Goal: Information Seeking & Learning: Learn about a topic

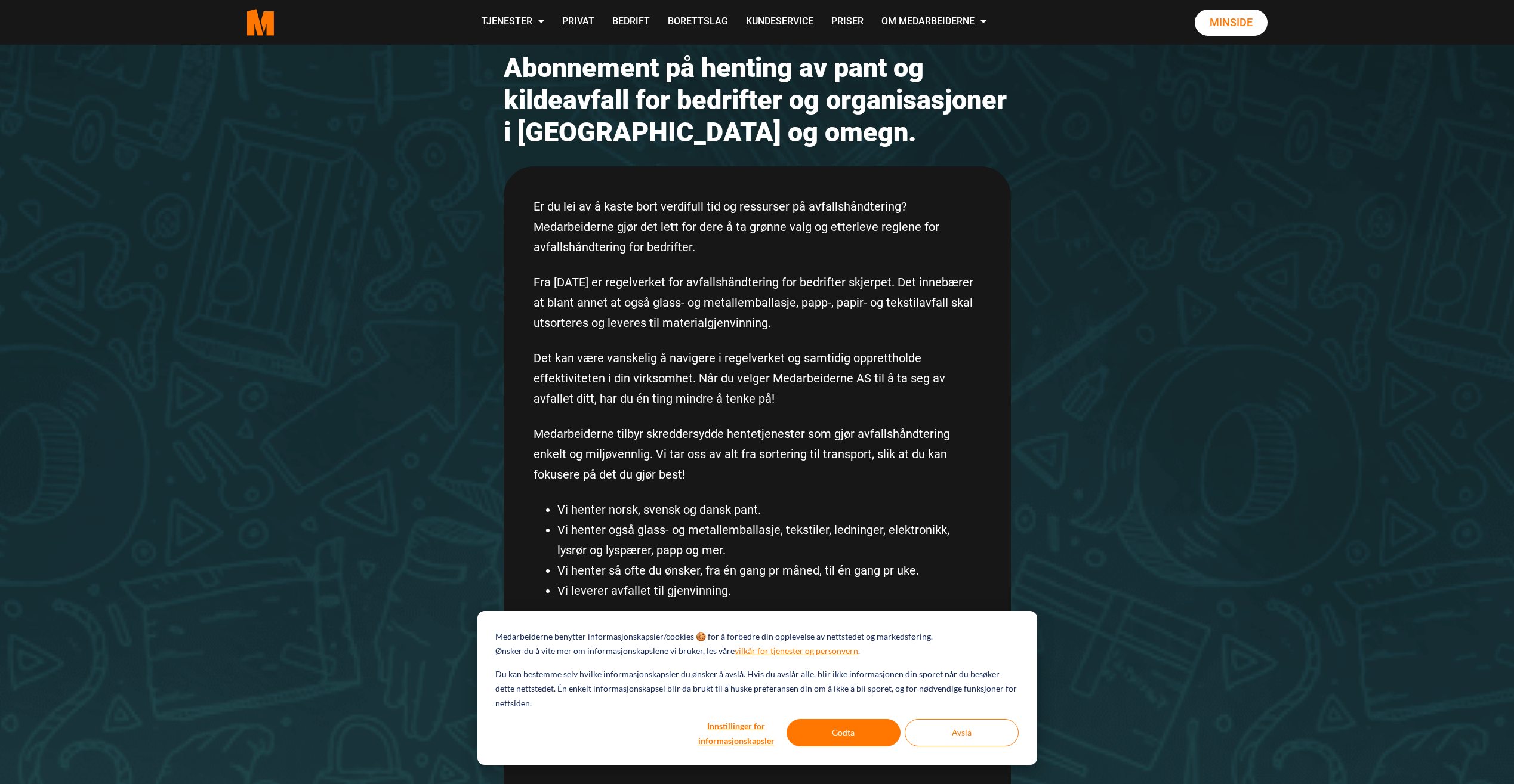
scroll to position [298, 0]
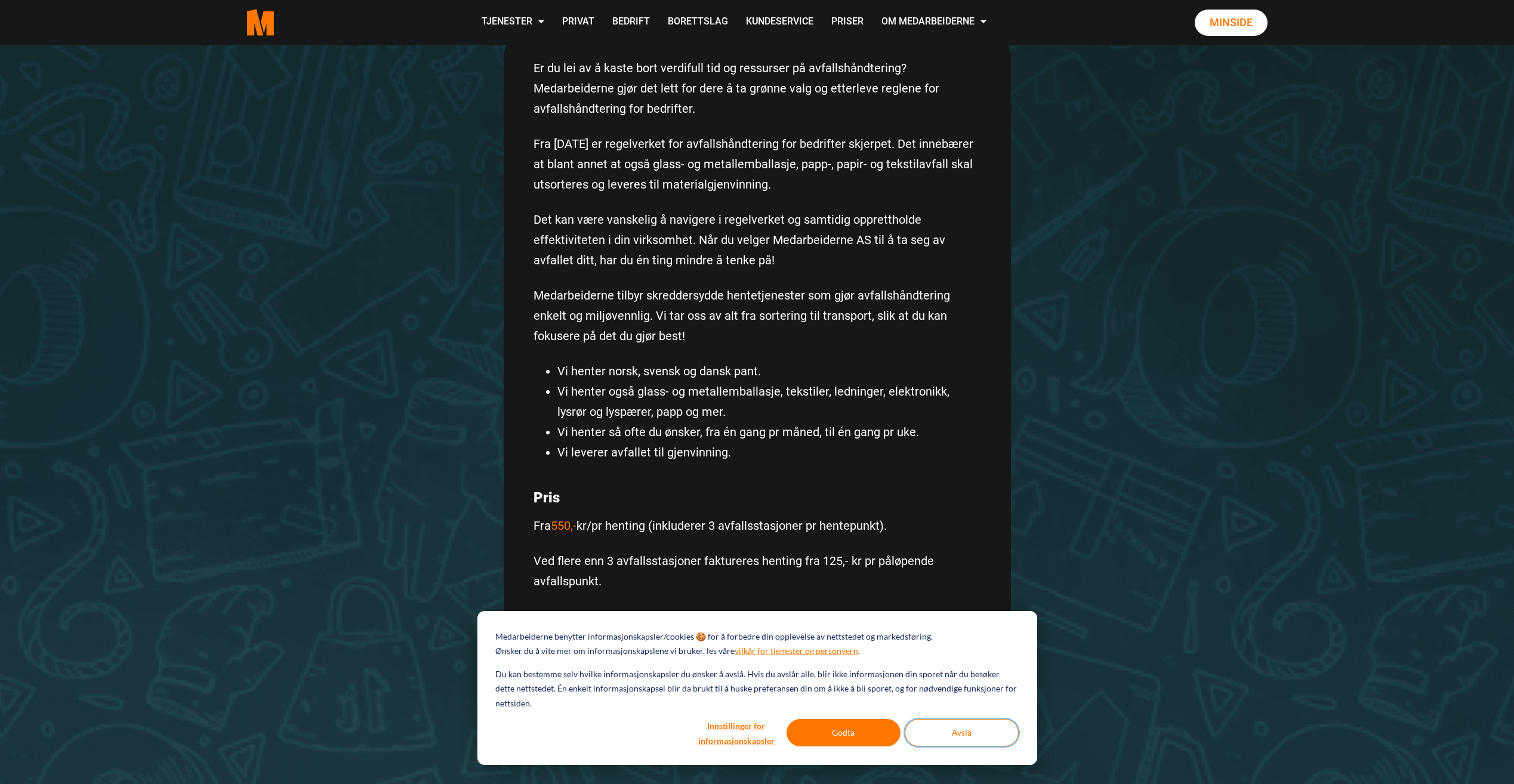
click at [931, 728] on button "Avslå" at bounding box center [962, 732] width 114 height 27
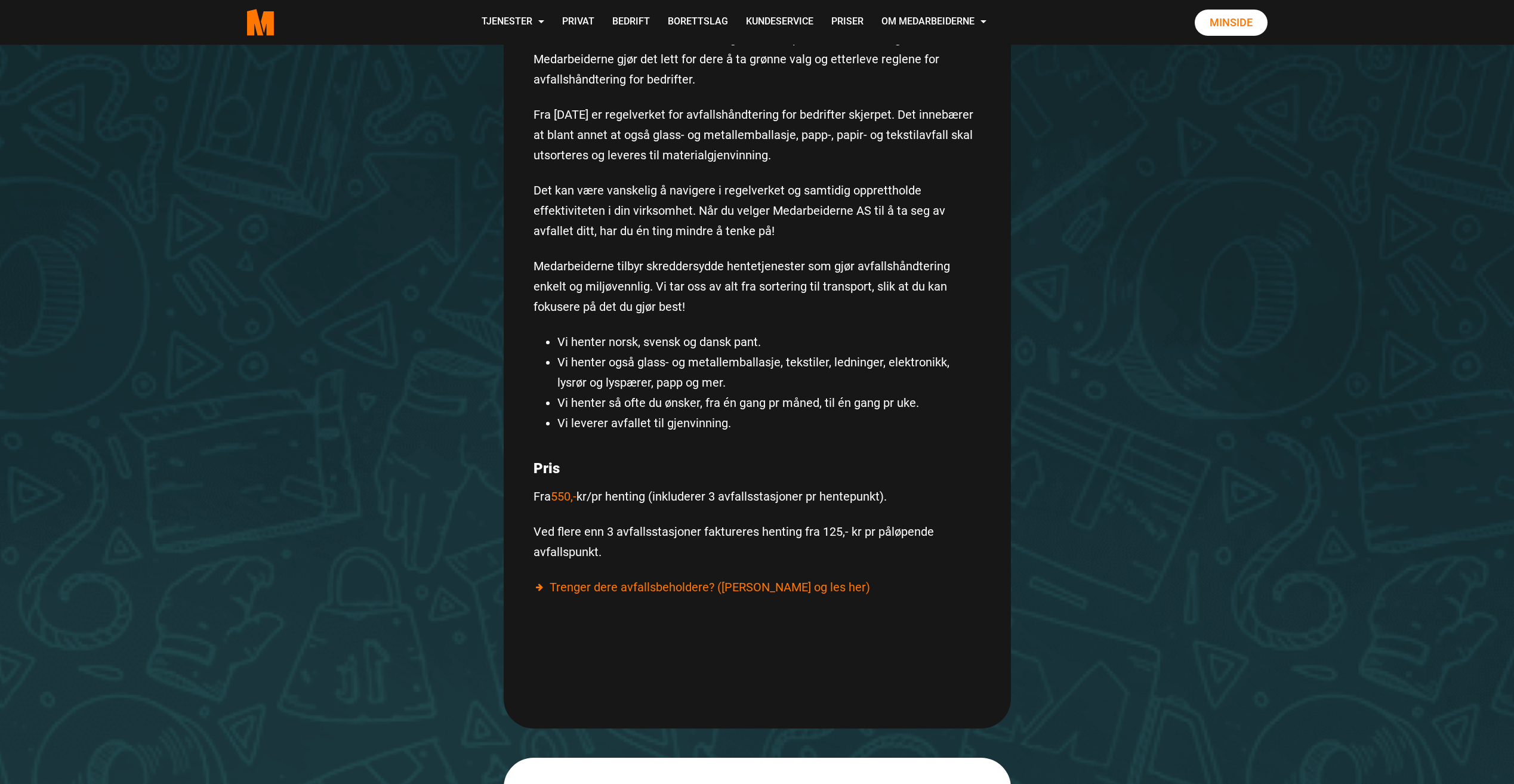
scroll to position [358, 0]
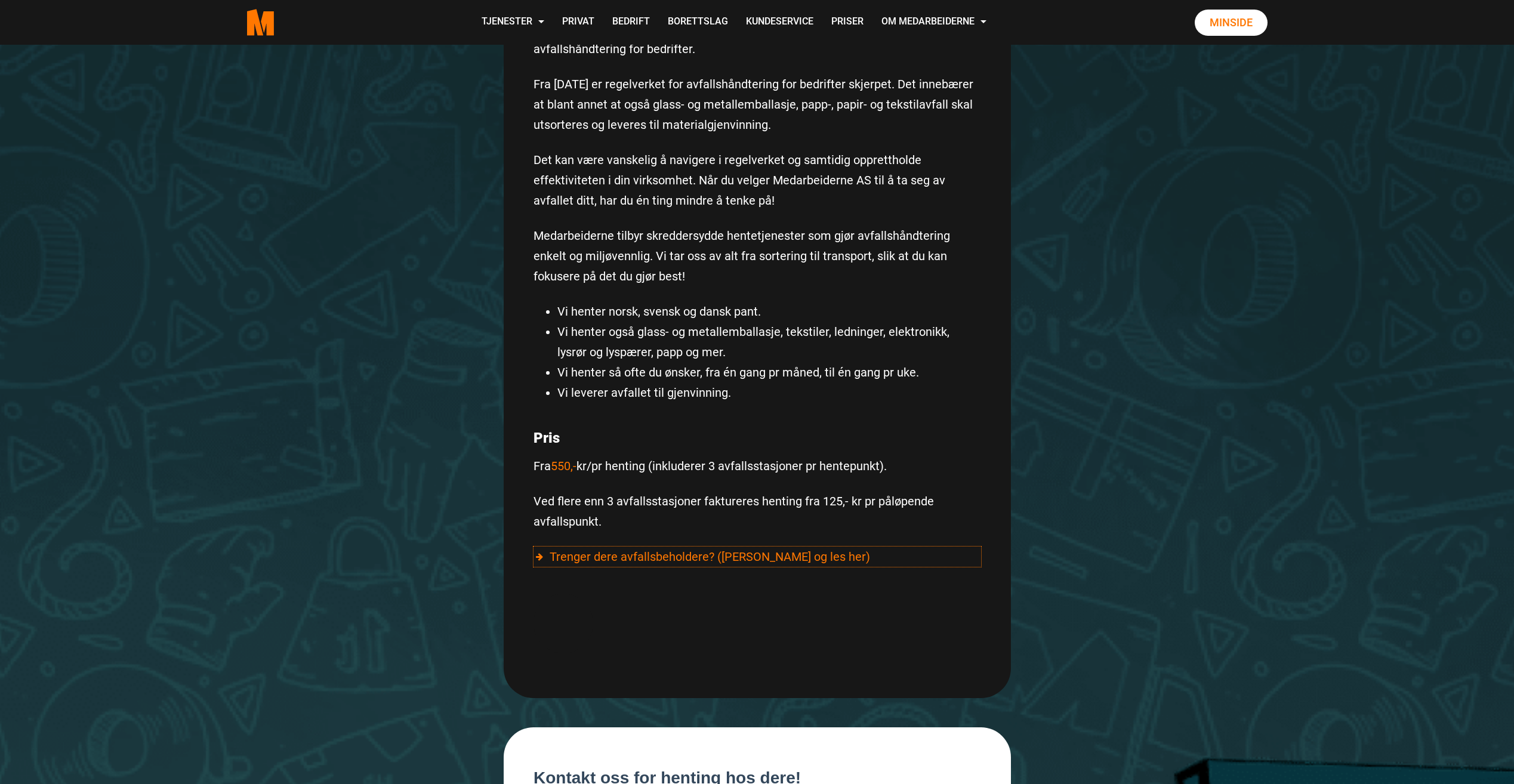
click at [703, 560] on div "Trenger dere avfallsbeholdere? (Klikk og les her)" at bounding box center [757, 556] width 448 height 20
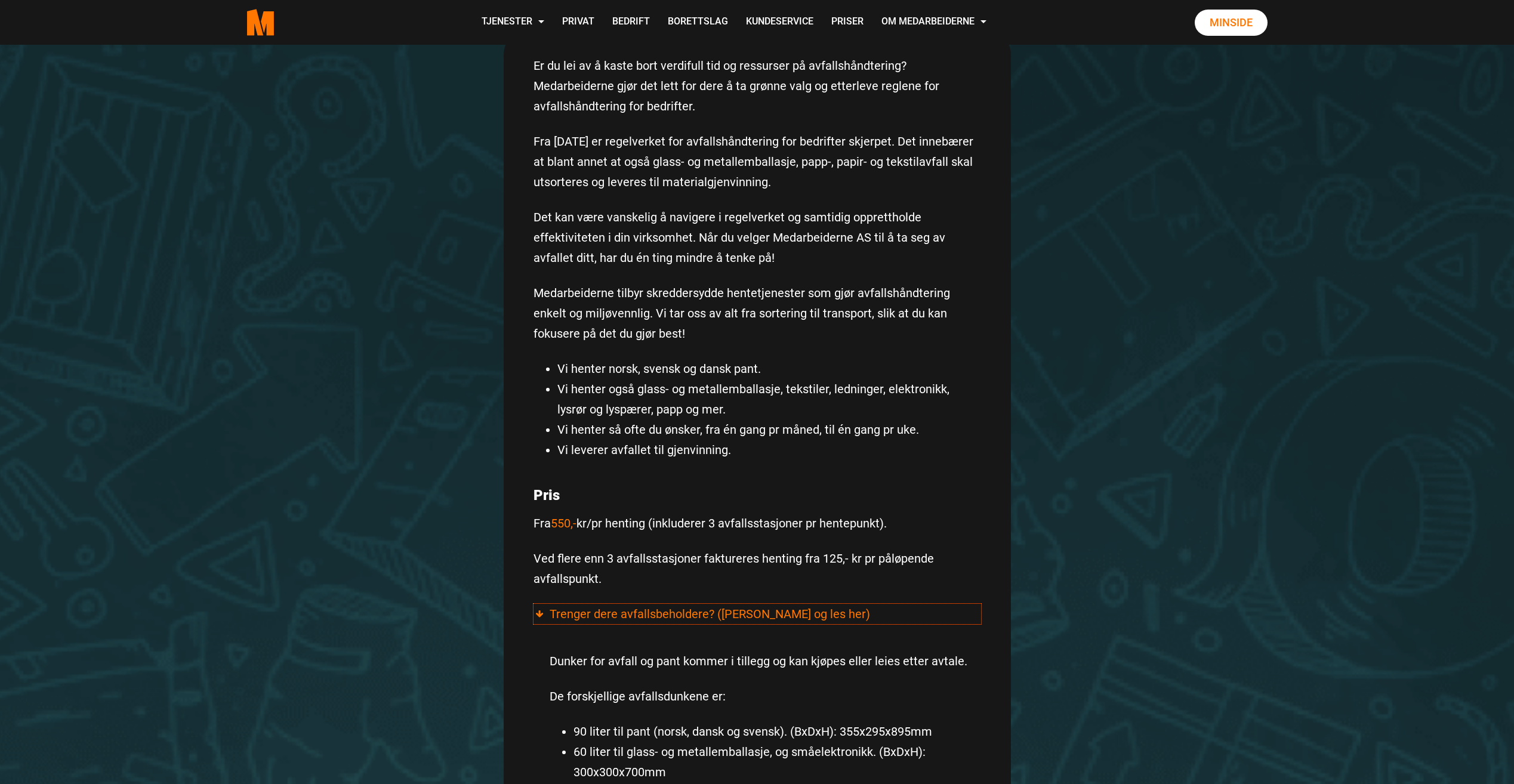
scroll to position [0, 0]
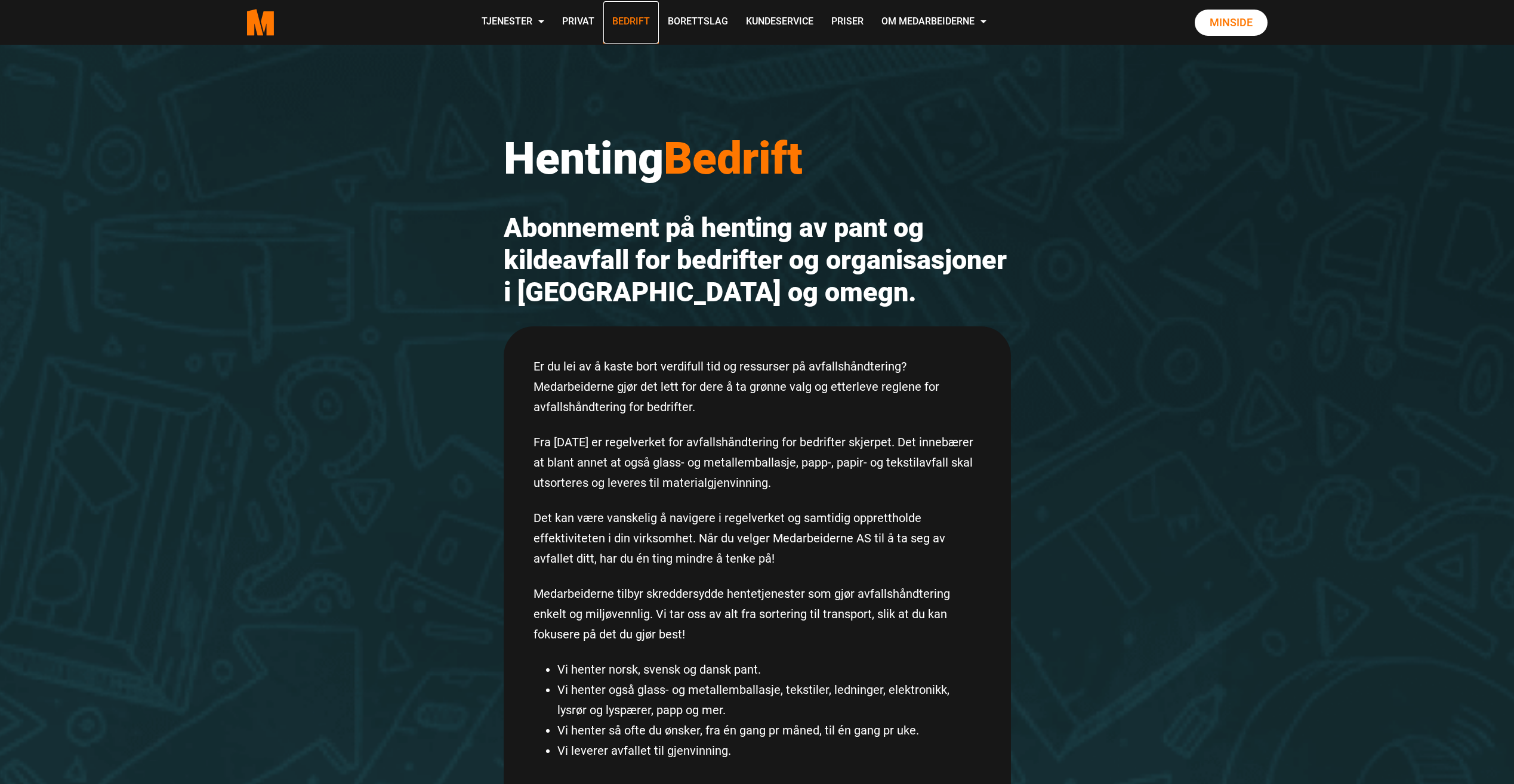
click at [628, 23] on link "Bedrift" at bounding box center [631, 22] width 55 height 42
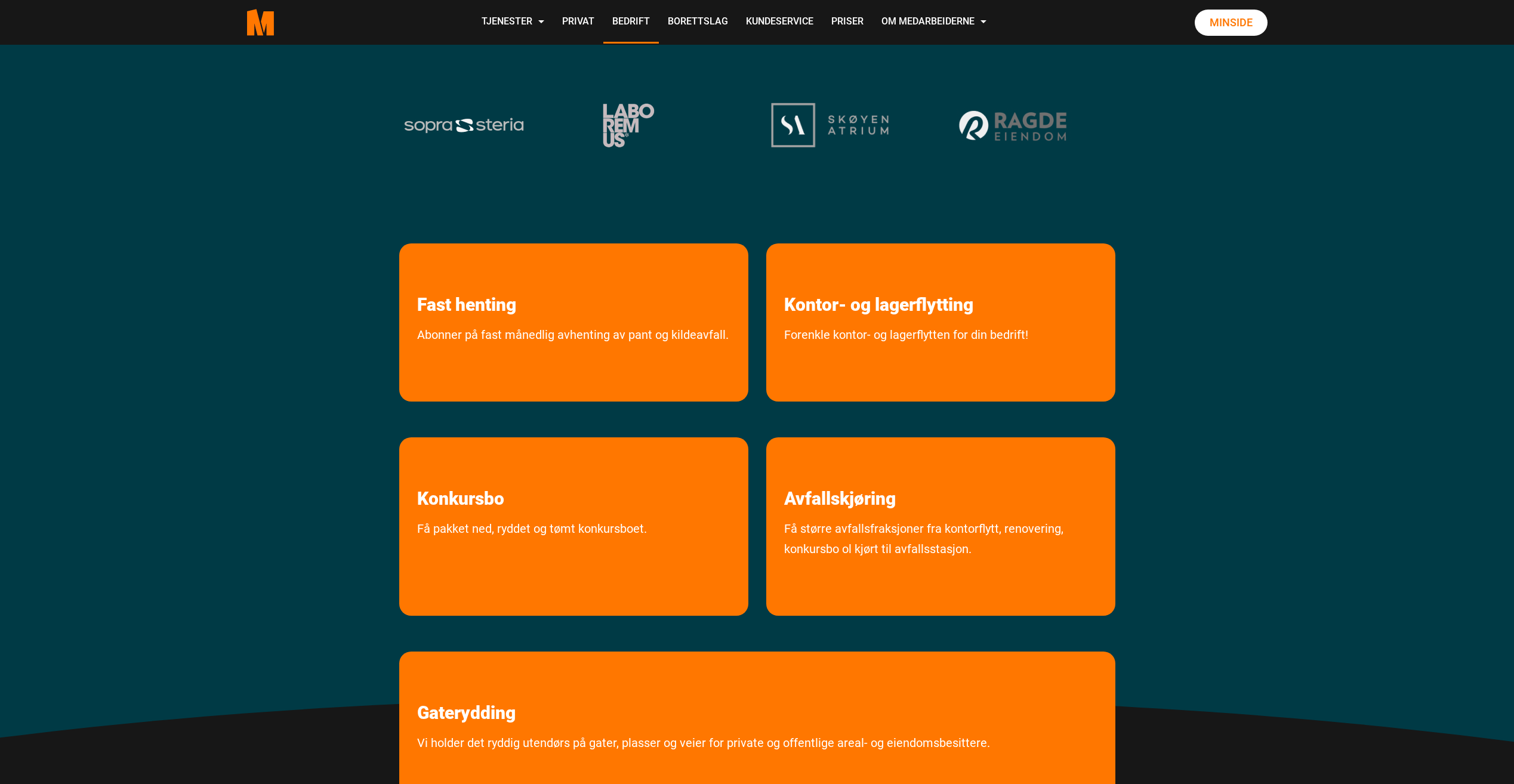
scroll to position [238, 0]
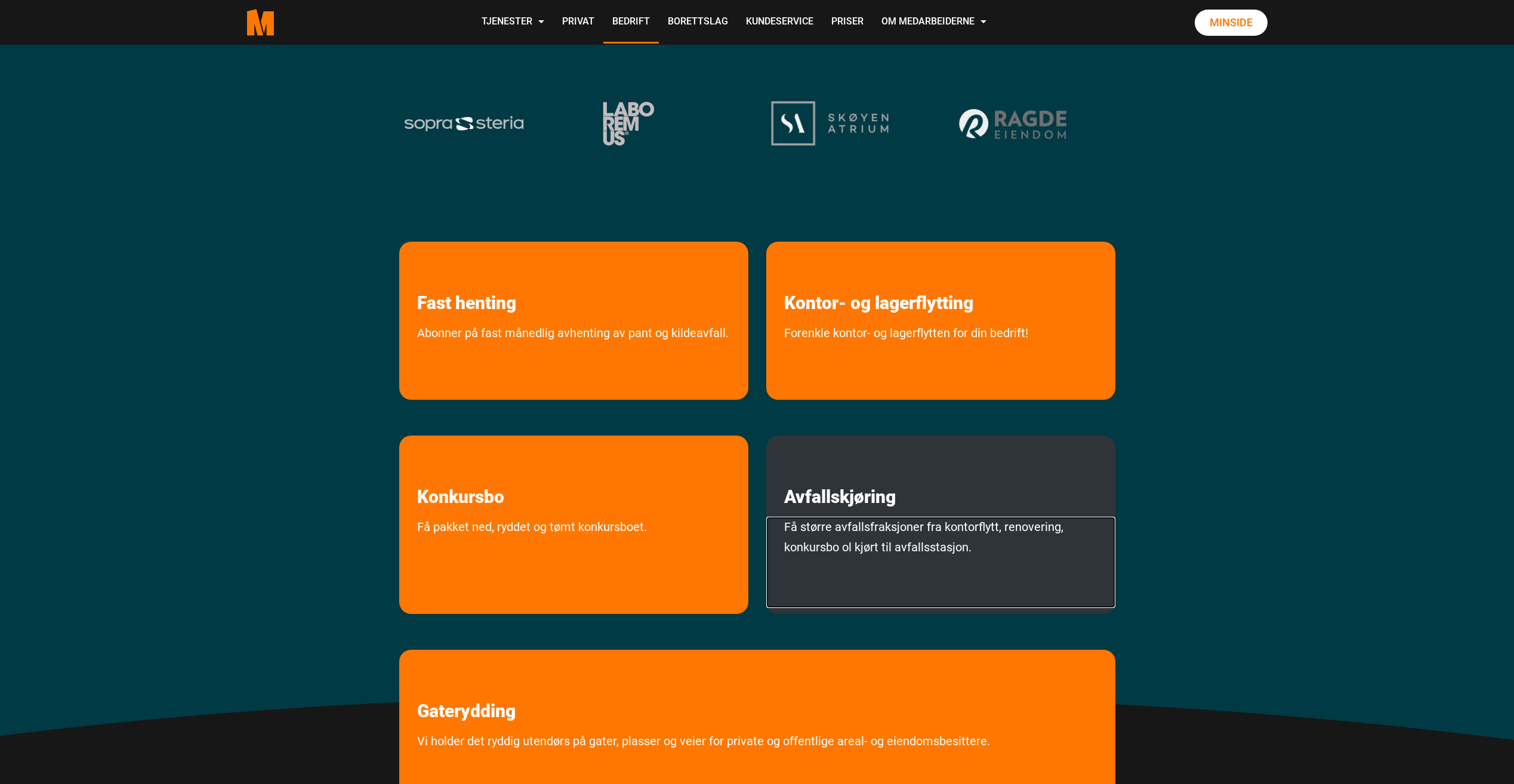
click at [959, 532] on link "Få større avfallsfraksjoner fra kontorflytt, renovering, konkursbo ol kjørt til…" at bounding box center [941, 562] width 349 height 92
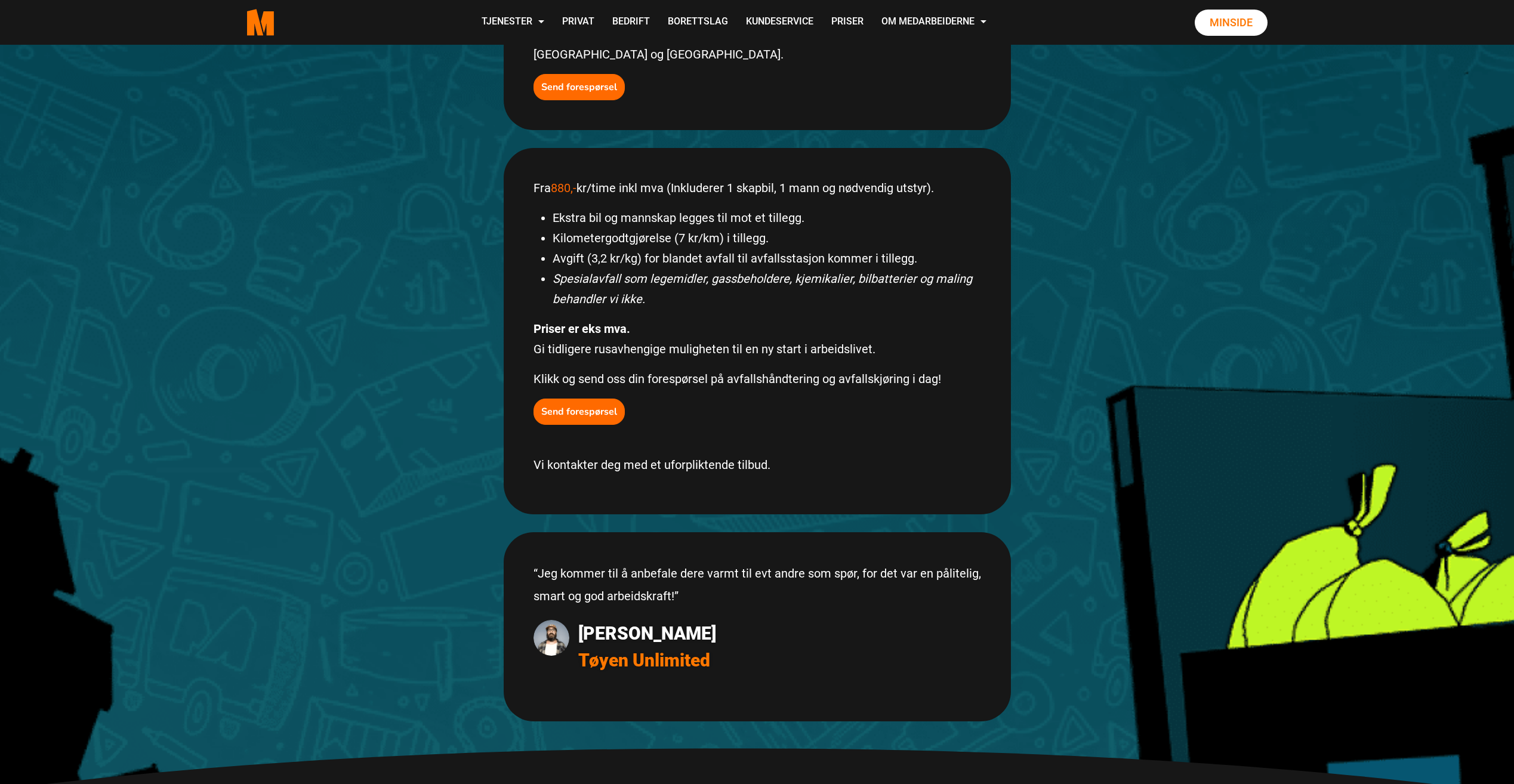
scroll to position [597, 0]
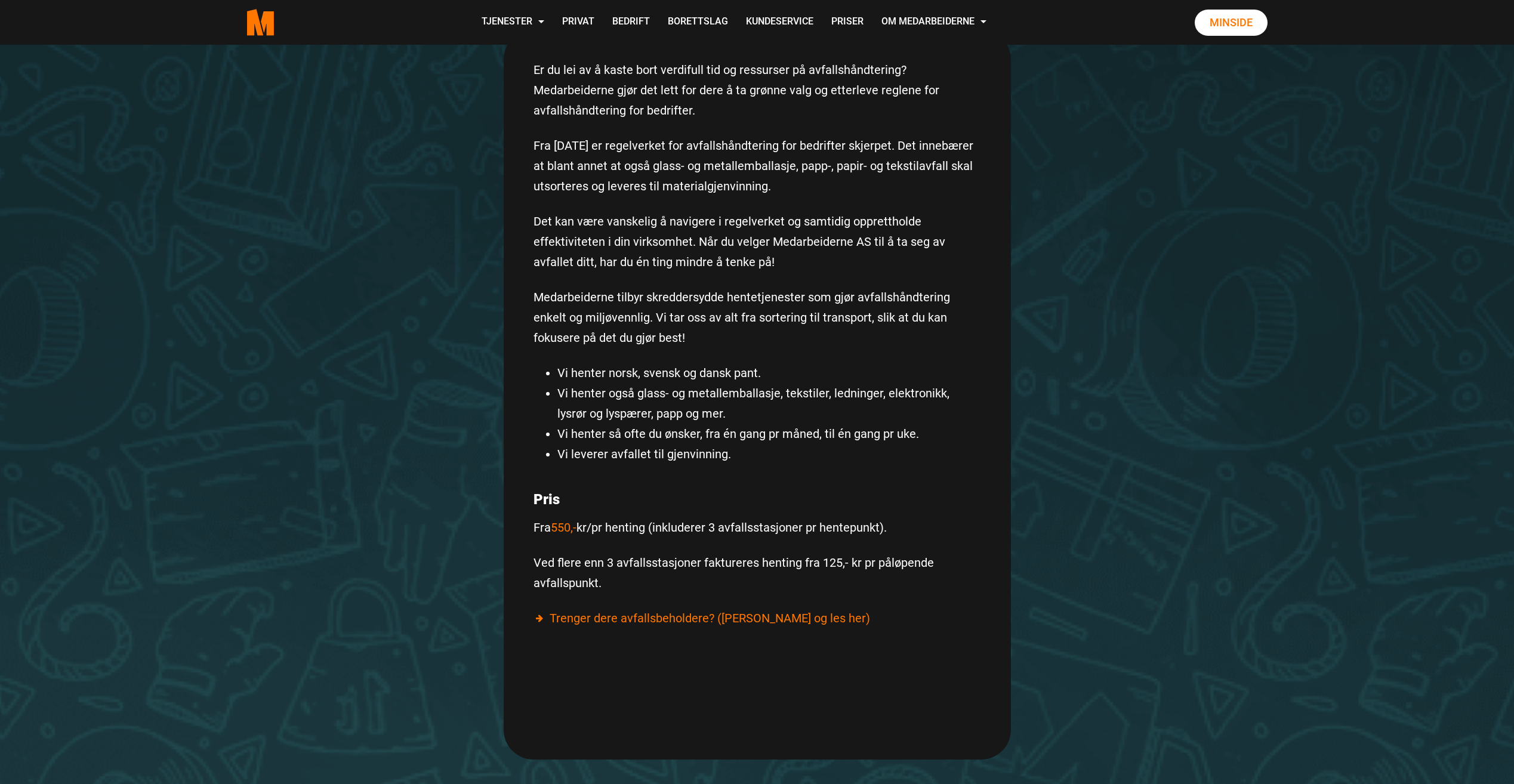
scroll to position [298, 0]
